Goal: Transaction & Acquisition: Download file/media

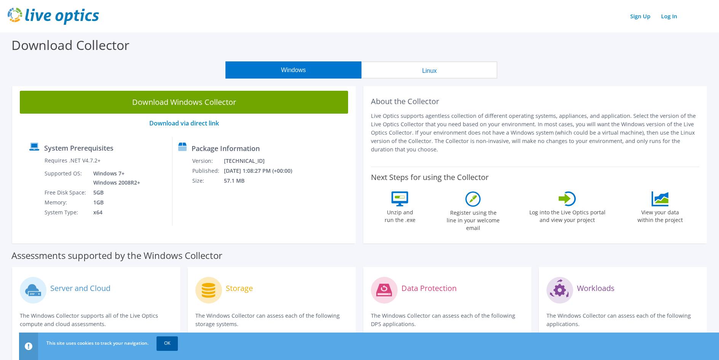
click at [169, 344] on link "OK" at bounding box center [167, 343] width 21 height 14
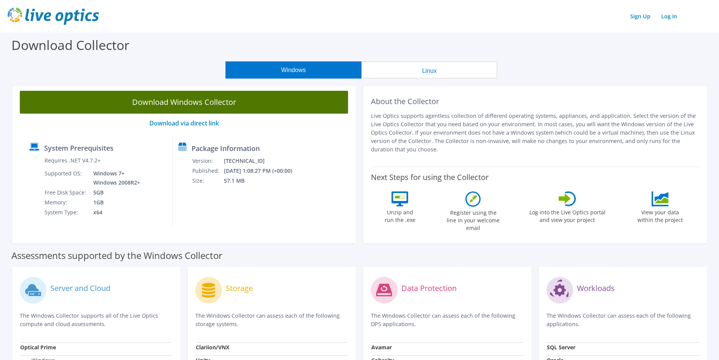
click at [215, 103] on link "Download Windows Collector" at bounding box center [184, 102] width 328 height 23
